Goal: Find specific page/section: Find specific page/section

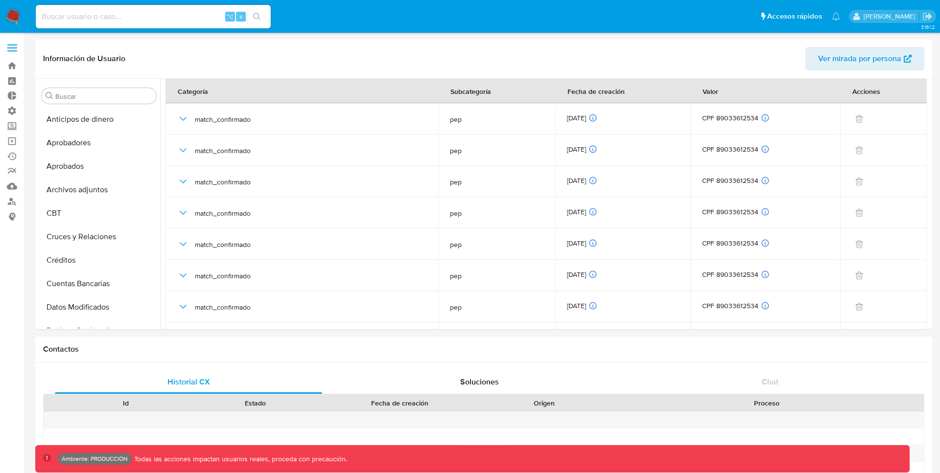
select select "10"
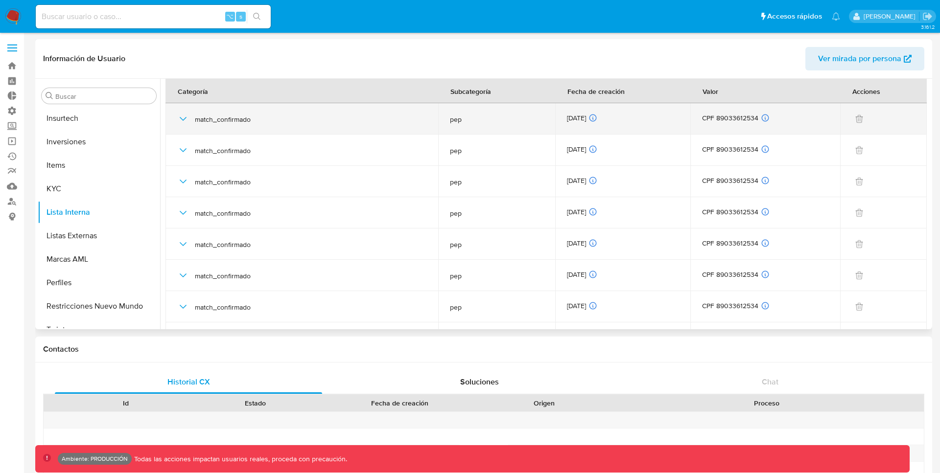
click at [185, 119] on icon "button" at bounding box center [183, 119] width 12 height 12
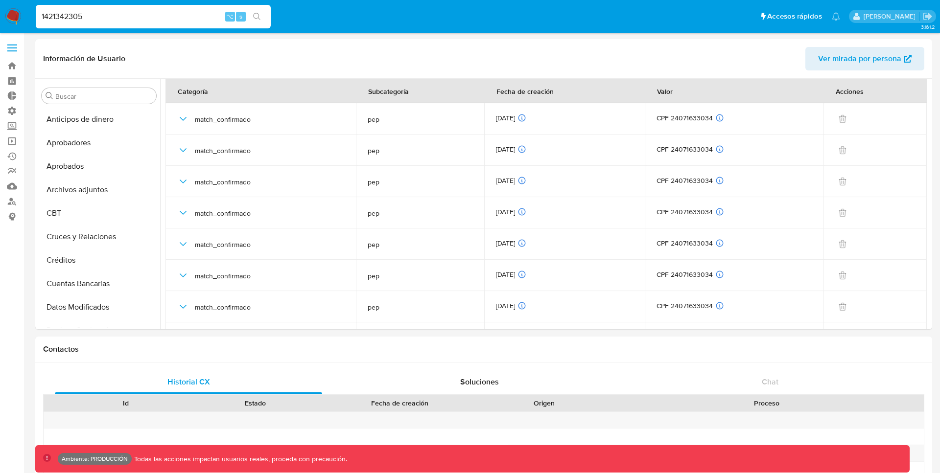
select select "10"
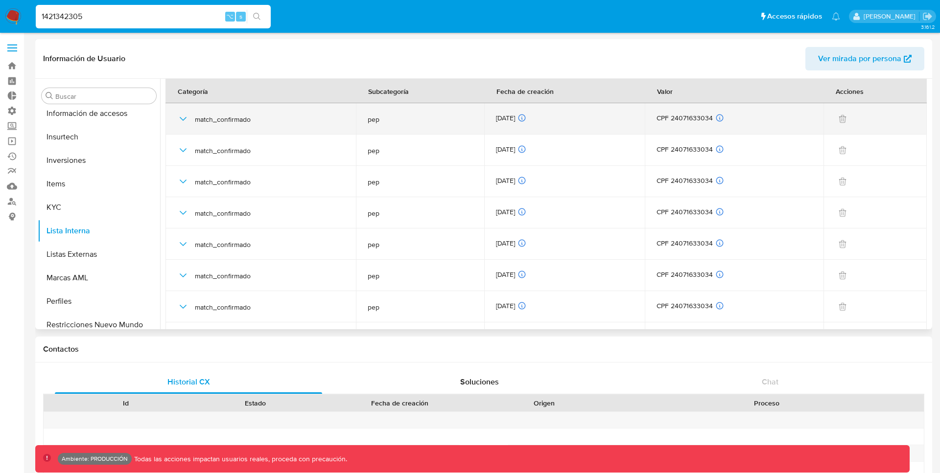
click at [184, 118] on icon "button" at bounding box center [183, 119] width 12 height 12
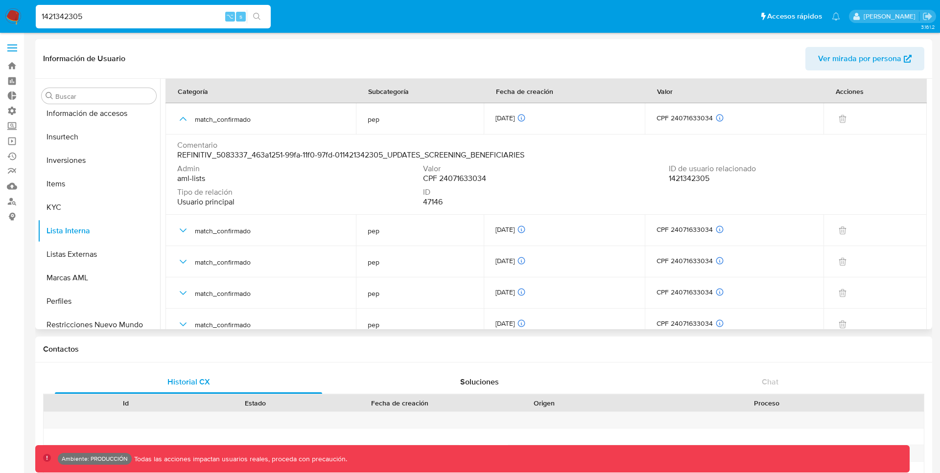
click at [688, 178] on span "1421342305" at bounding box center [689, 179] width 41 height 10
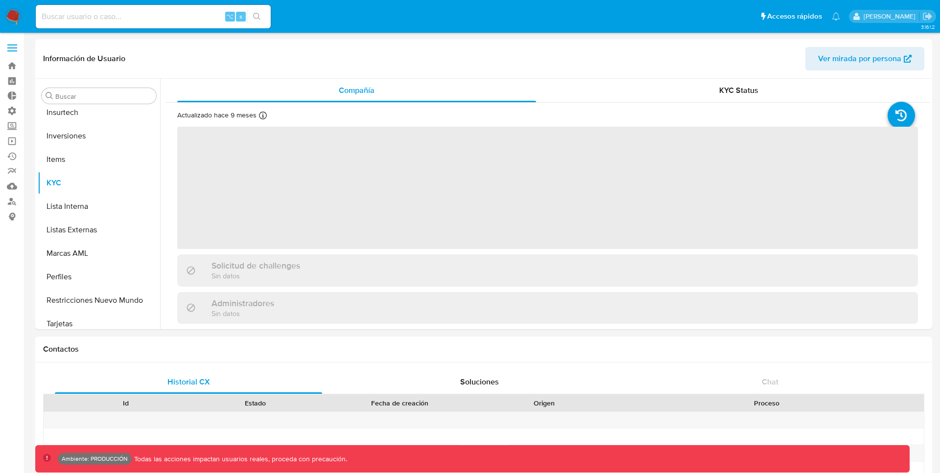
scroll to position [508, 0]
click at [123, 20] on input at bounding box center [153, 16] width 235 height 13
paste input "1421342305"
type input "1421342305"
select select "10"
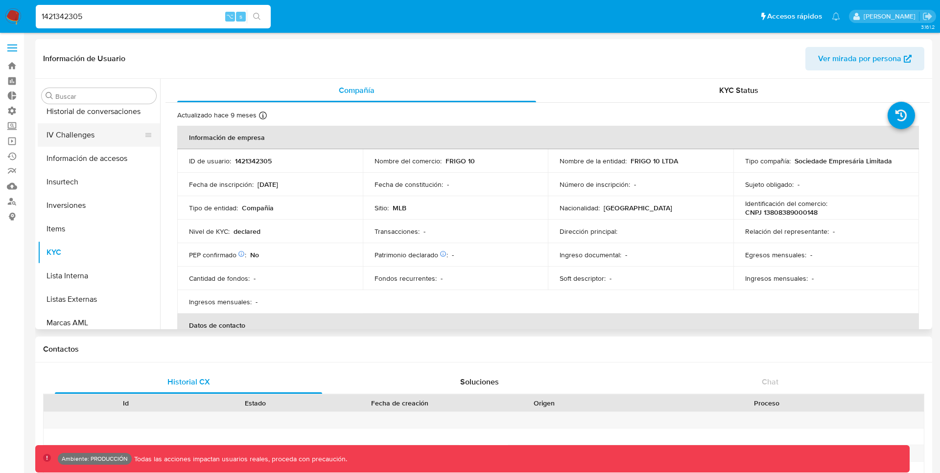
scroll to position [448, 0]
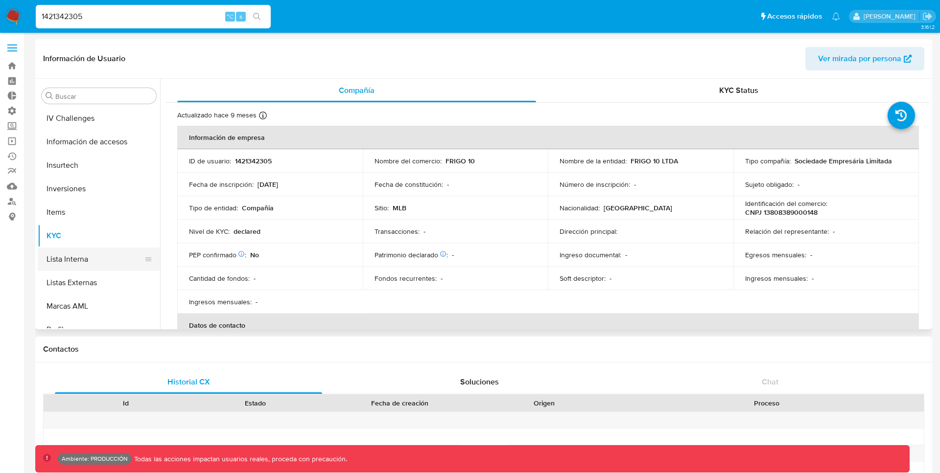
click at [82, 261] on button "Lista Interna" at bounding box center [95, 260] width 115 height 24
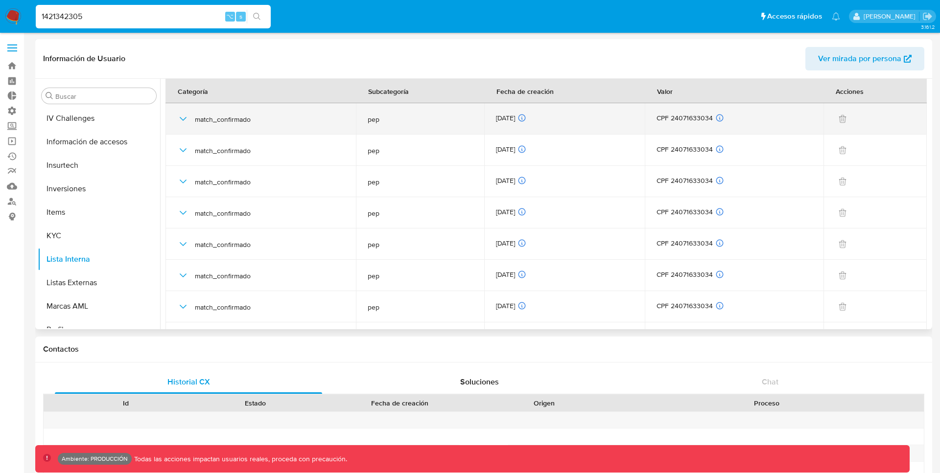
click at [183, 118] on icon "button" at bounding box center [183, 119] width 12 height 12
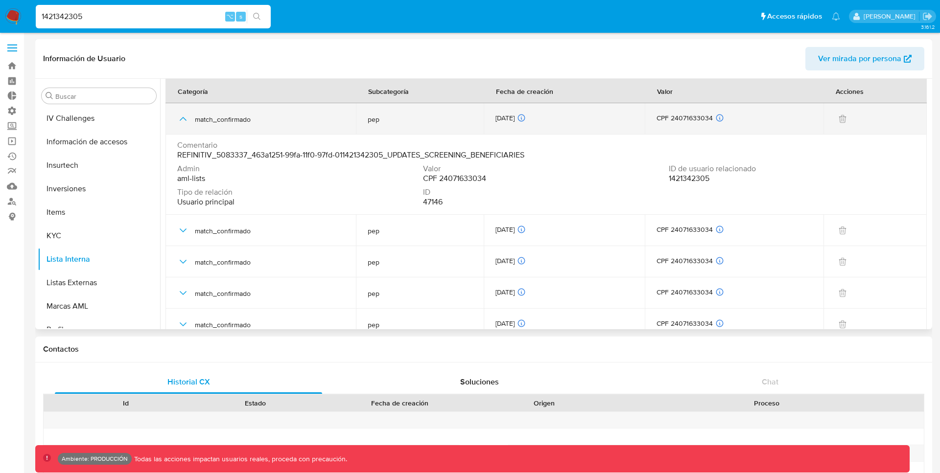
click at [183, 118] on icon "button" at bounding box center [183, 119] width 7 height 4
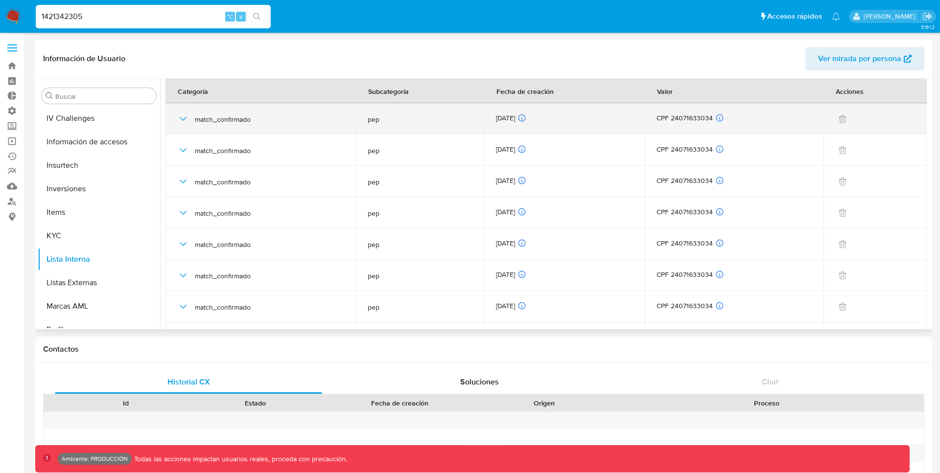
click at [181, 121] on icon "button" at bounding box center [183, 119] width 12 height 12
